Goal: Use online tool/utility: Utilize a website feature to perform a specific function

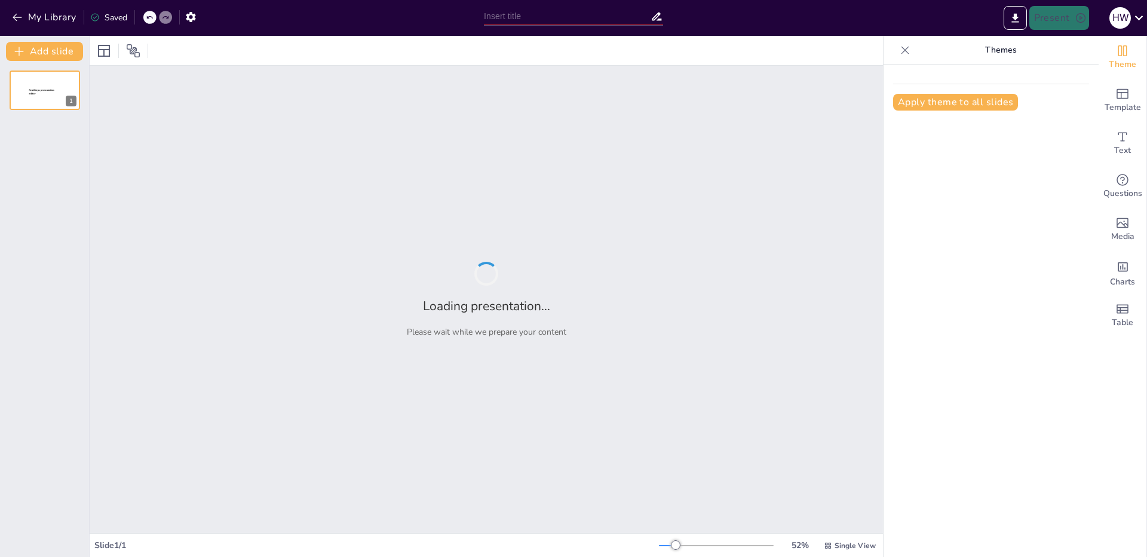
type input "Инновации в веб-дизайне: Презентация проекта ЕвроДом"
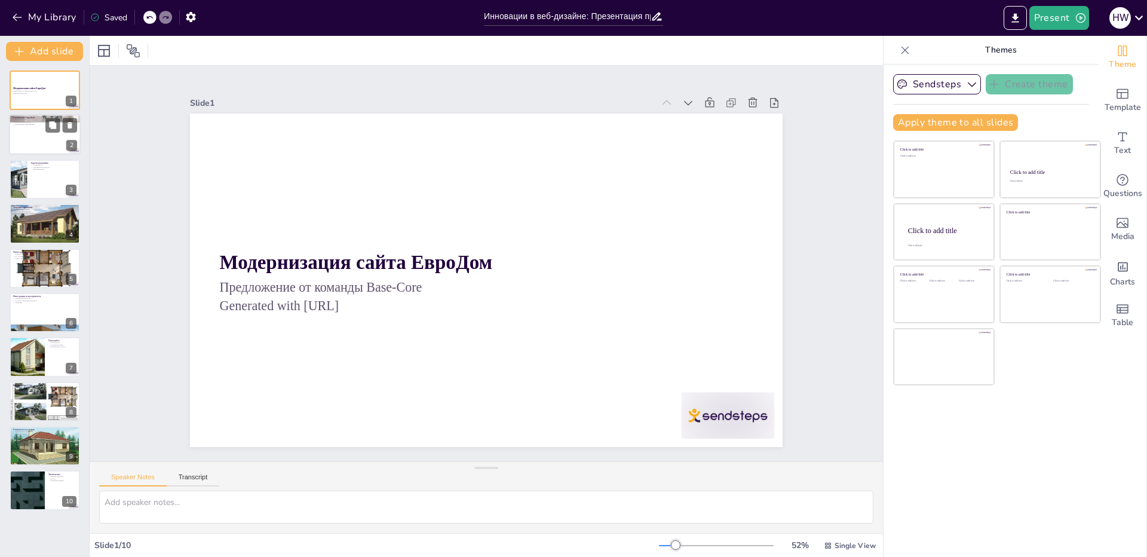
click at [64, 133] on div at bounding box center [45, 135] width 72 height 41
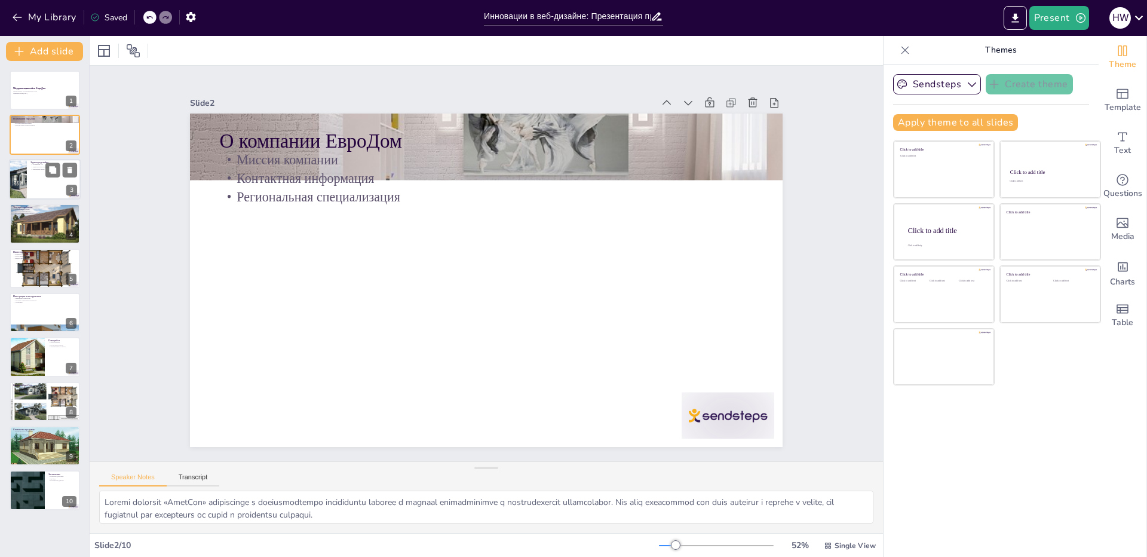
click at [28, 189] on div at bounding box center [45, 179] width 72 height 41
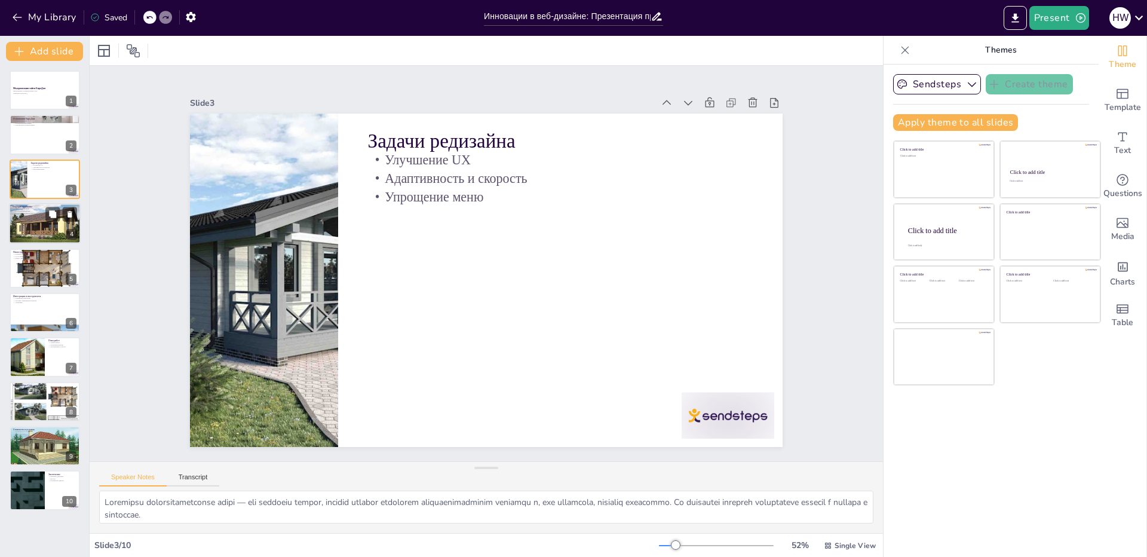
click at [45, 236] on div at bounding box center [45, 223] width 72 height 43
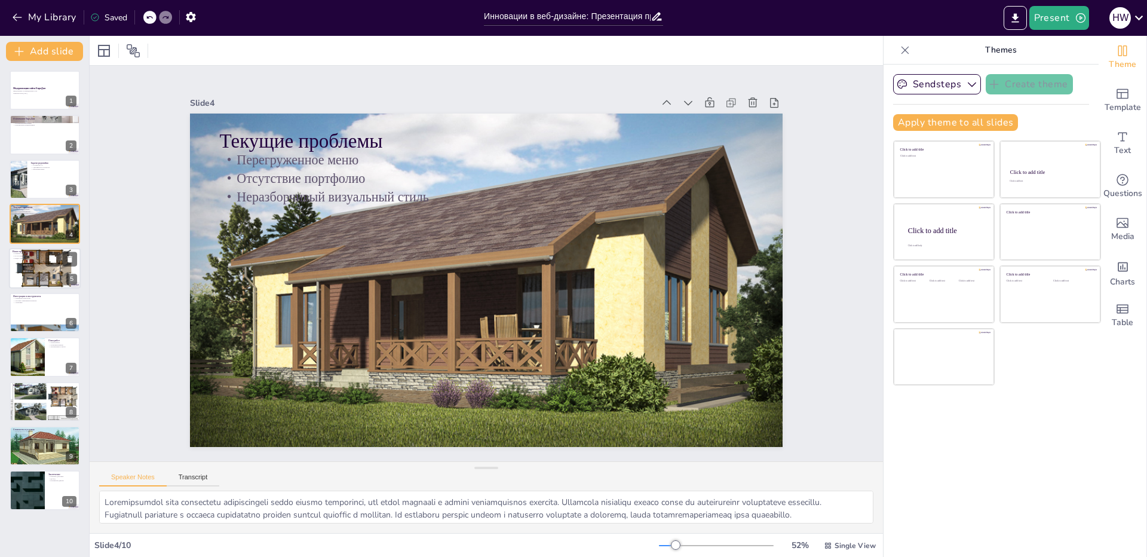
click at [38, 254] on p "Frontend технологии" at bounding box center [45, 253] width 65 height 2
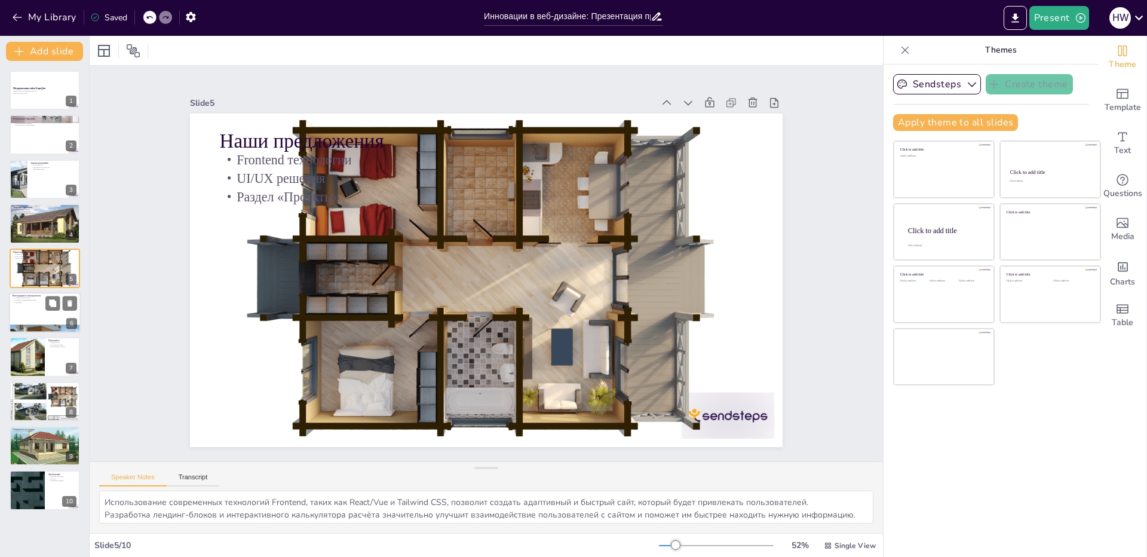
drag, startPoint x: 38, startPoint y: 309, endPoint x: 41, endPoint y: 349, distance: 40.8
click at [38, 309] on div at bounding box center [45, 312] width 72 height 41
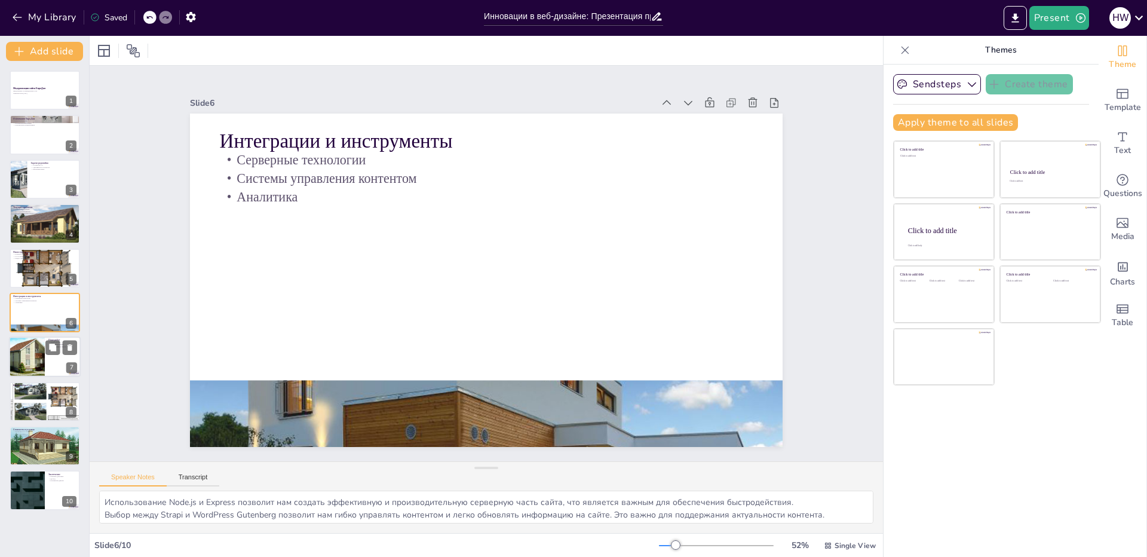
click at [41, 358] on div at bounding box center [27, 357] width 56 height 41
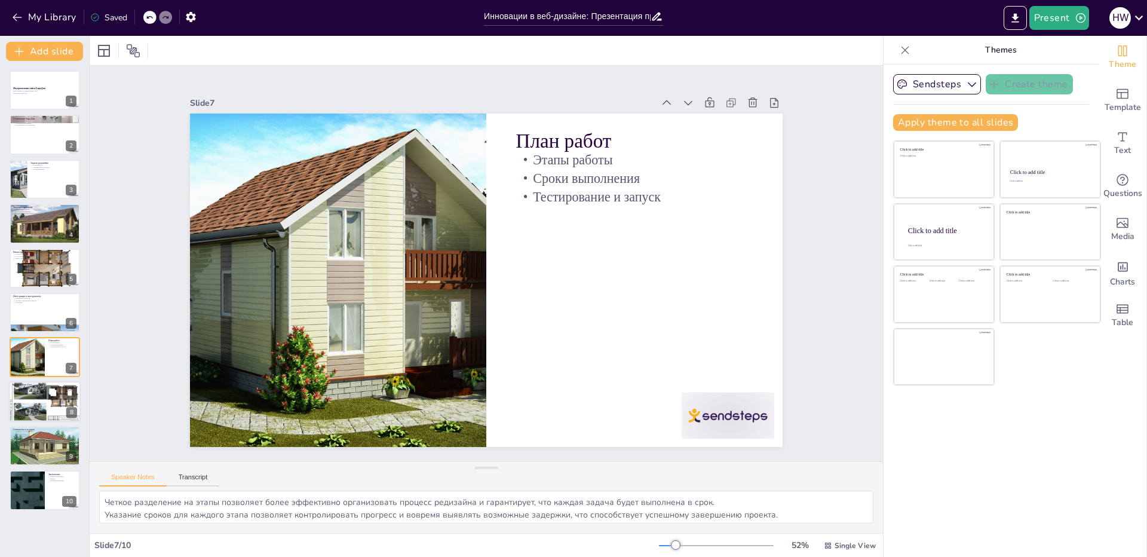
click at [50, 408] on div at bounding box center [45, 401] width 72 height 51
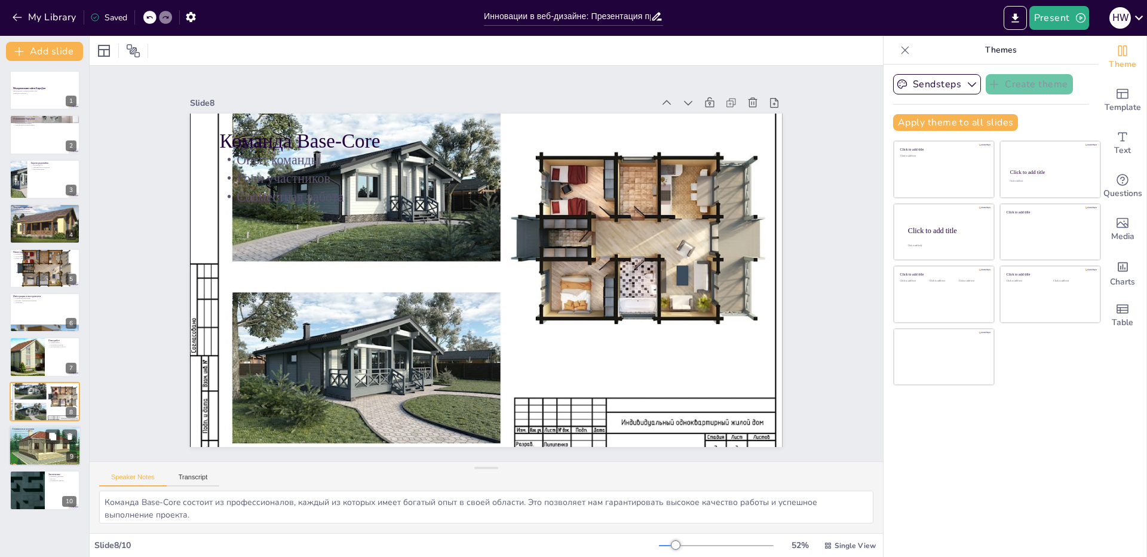
click at [50, 453] on div at bounding box center [45, 446] width 72 height 48
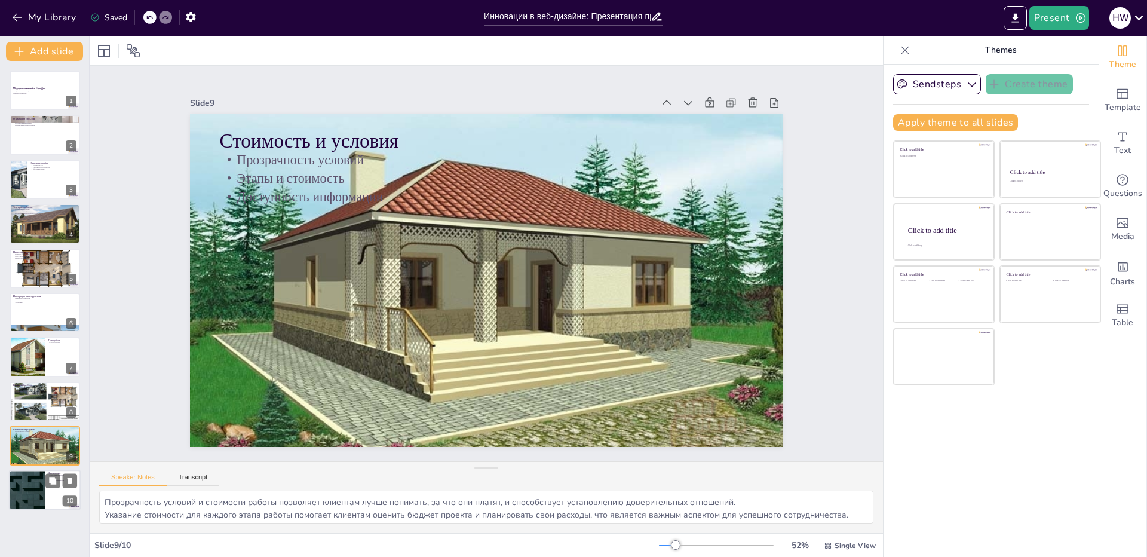
click at [51, 497] on div at bounding box center [45, 490] width 72 height 41
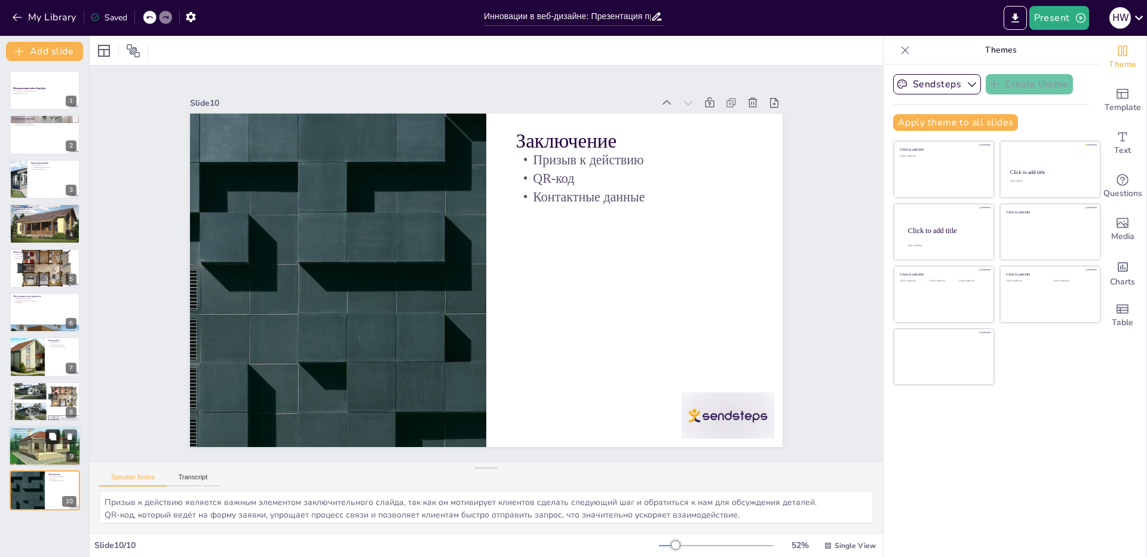
click at [45, 440] on button at bounding box center [52, 436] width 14 height 14
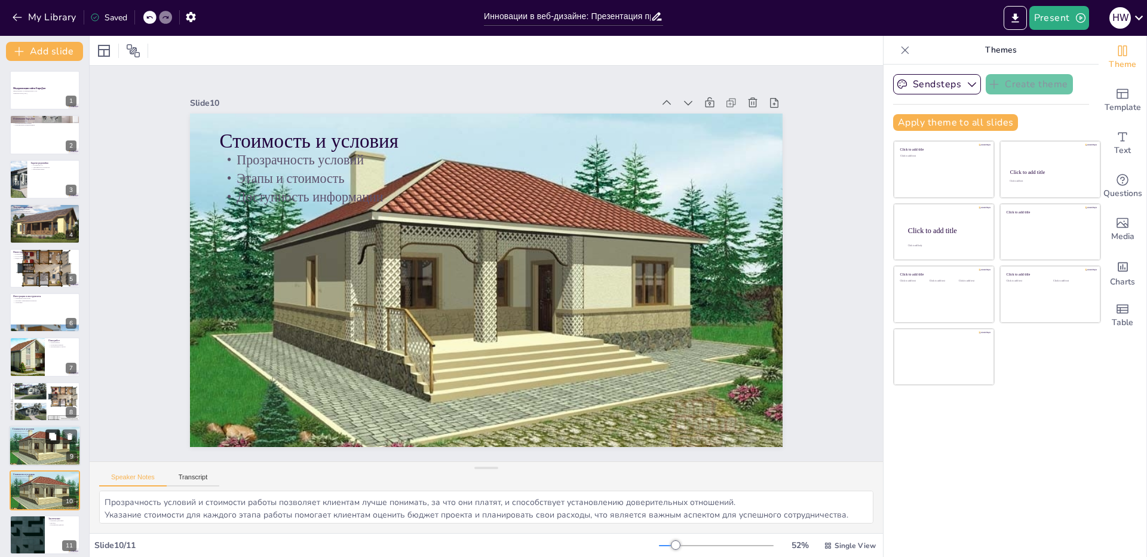
scroll to position [7, 0]
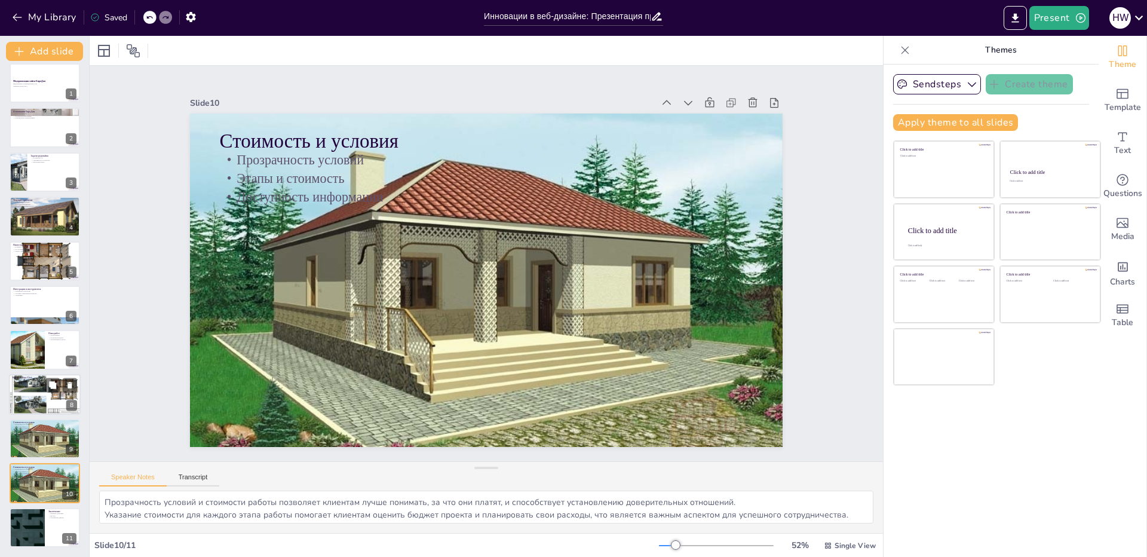
click at [29, 403] on div at bounding box center [45, 394] width 72 height 51
type textarea "Команда Base-Core состоит из профессионалов, каждый из которых имеет богатый оп…"
